Goal: Check status: Check status

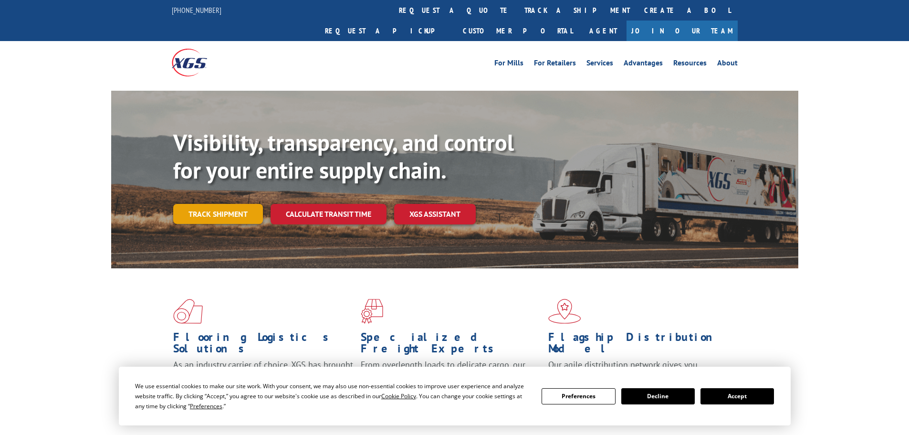
click at [240, 204] on link "Track shipment" at bounding box center [218, 214] width 90 height 20
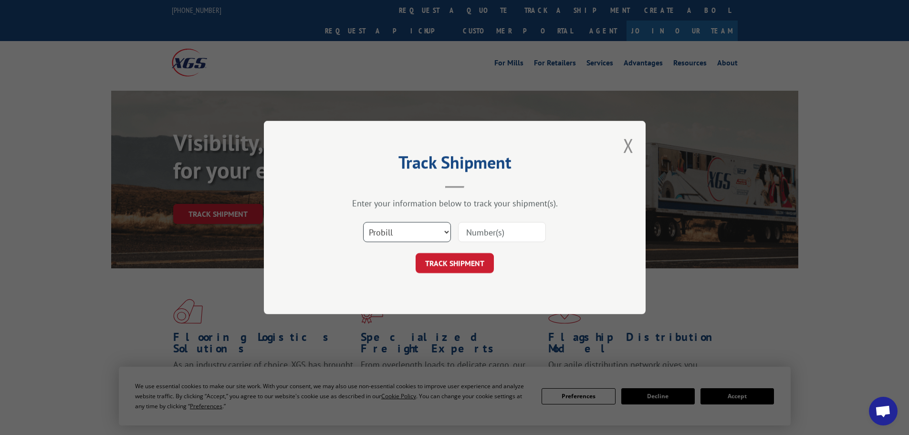
click at [398, 230] on select "Select category... Probill BOL PO" at bounding box center [407, 232] width 88 height 20
select select "bol"
click at [363, 222] on select "Select category... Probill BOL PO" at bounding box center [407, 232] width 88 height 20
click at [491, 230] on input at bounding box center [502, 232] width 88 height 20
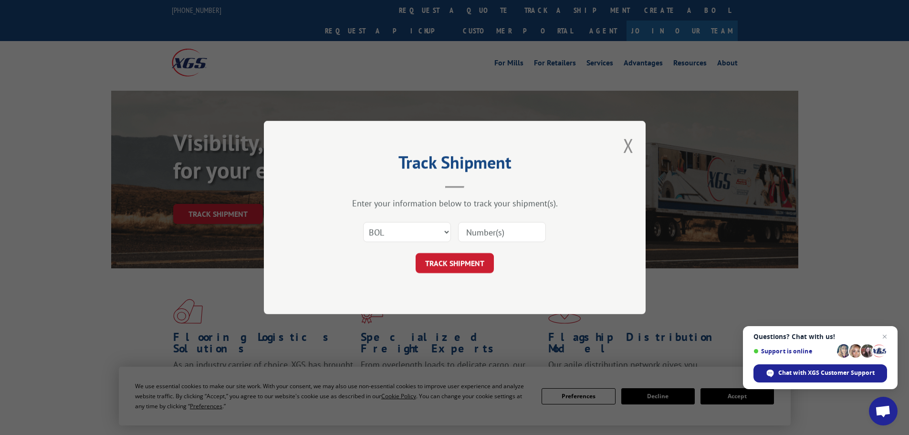
paste input "7087250"
type input "7087250"
click at [463, 259] on button "TRACK SHIPMENT" at bounding box center [455, 263] width 78 height 20
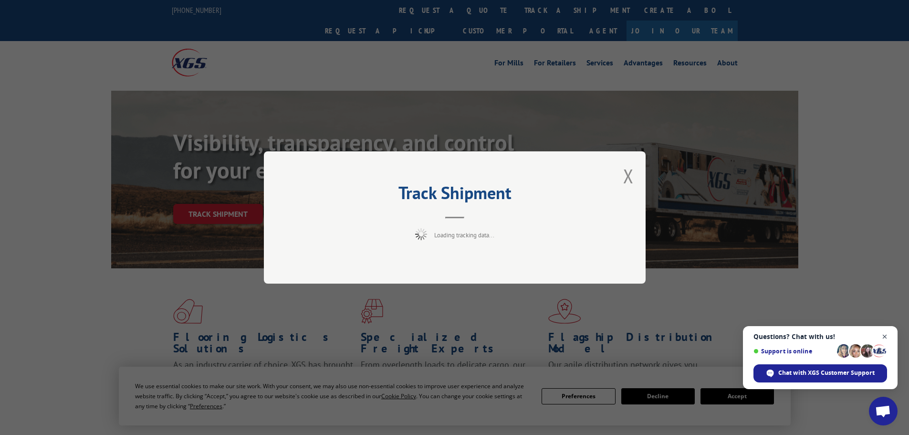
click at [887, 339] on span "Close chat" at bounding box center [885, 337] width 12 height 12
